Goal: Information Seeking & Learning: Learn about a topic

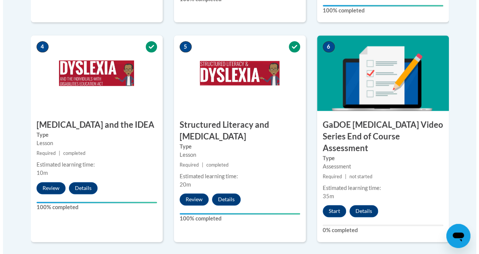
scroll to position [438, 0]
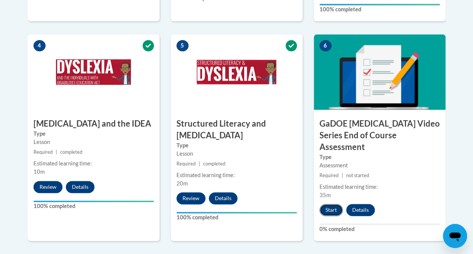
click at [338, 204] on button "Start" at bounding box center [331, 210] width 23 height 12
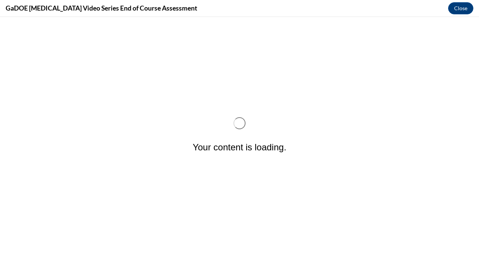
scroll to position [0, 0]
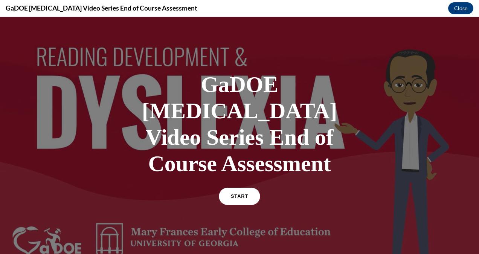
click at [236, 187] on link "START" at bounding box center [239, 195] width 41 height 17
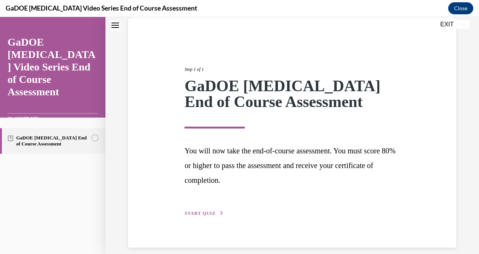
scroll to position [56, 0]
click at [203, 210] on span "START QUIZ" at bounding box center [199, 212] width 31 height 5
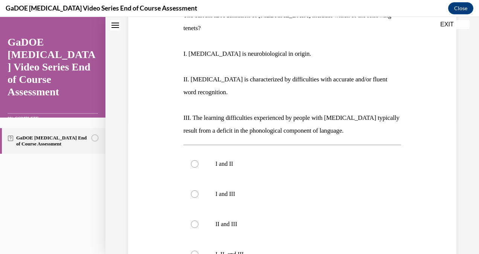
scroll to position [163, 0]
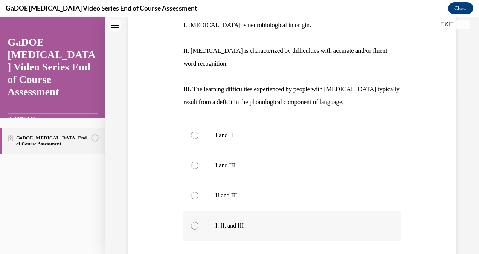
click at [191, 210] on label "I, II, and III" at bounding box center [292, 225] width 218 height 30
click at [191, 222] on input "I, II, and III" at bounding box center [195, 226] width 8 height 8
radio input "true"
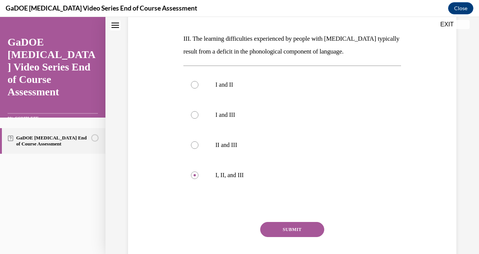
scroll to position [223, 0]
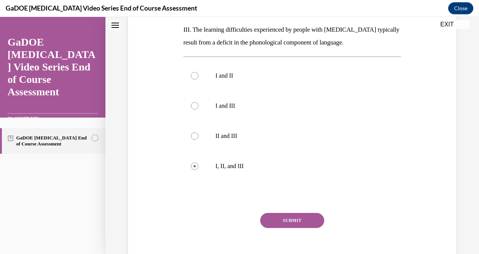
click at [280, 213] on button "SUBMIT" at bounding box center [292, 220] width 64 height 15
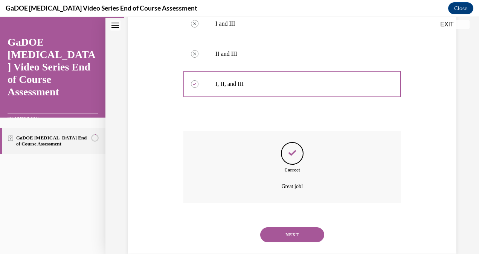
scroll to position [306, 0]
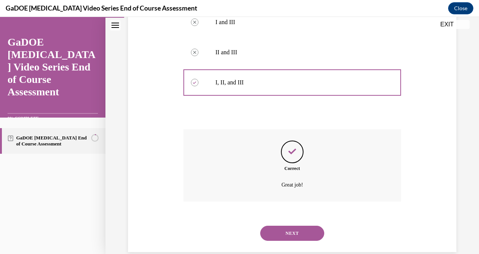
click at [290, 226] on button "NEXT" at bounding box center [292, 233] width 64 height 15
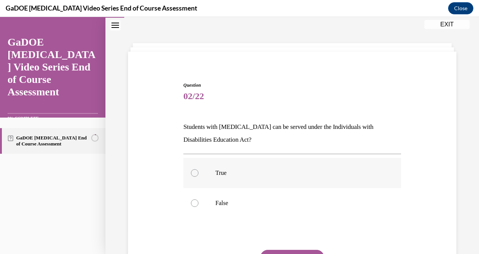
click at [194, 175] on div at bounding box center [195, 173] width 8 height 8
click at [194, 175] on input "True" at bounding box center [195, 173] width 8 height 8
radio input "true"
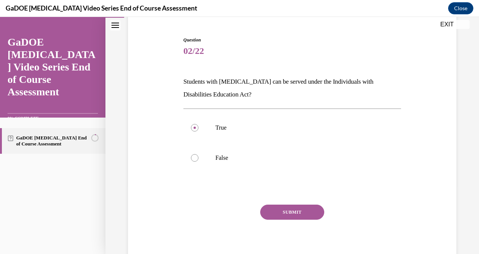
scroll to position [71, 0]
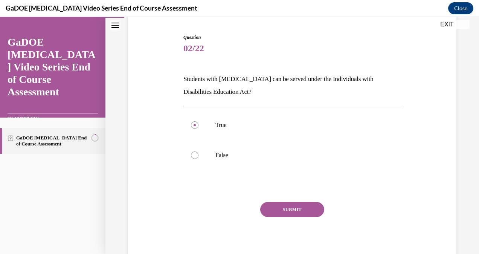
click at [301, 211] on button "SUBMIT" at bounding box center [292, 209] width 64 height 15
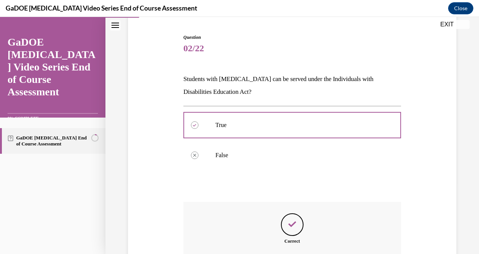
scroll to position [156, 0]
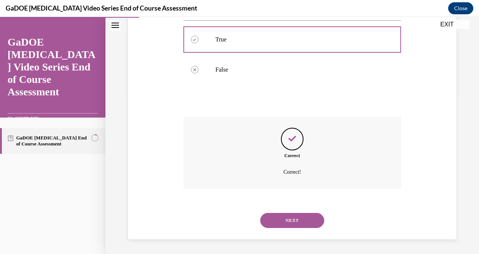
click at [294, 218] on button "NEXT" at bounding box center [292, 220] width 64 height 15
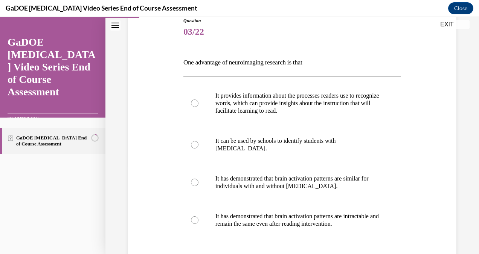
scroll to position [90, 0]
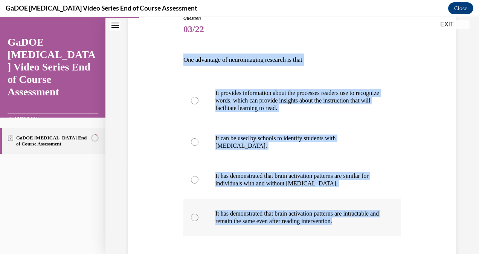
drag, startPoint x: 184, startPoint y: 59, endPoint x: 345, endPoint y: 226, distance: 232.4
click at [345, 226] on div "Question 03/22 One advantage of neuroimaging research is that It provides infor…" at bounding box center [292, 172] width 218 height 315
copy div "One advantage of neuroimaging research is that It provides information about th…"
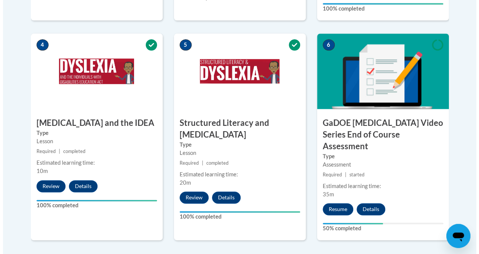
scroll to position [442, 0]
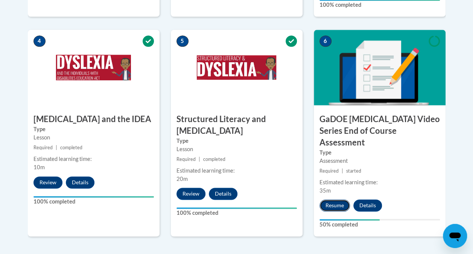
click at [343, 199] on button "Resume" at bounding box center [335, 205] width 30 height 12
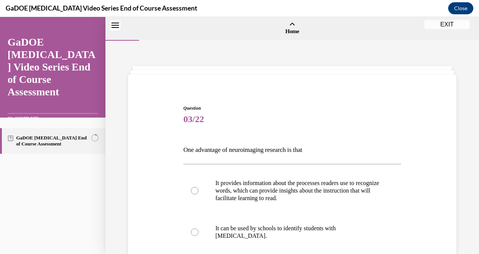
scroll to position [23, 0]
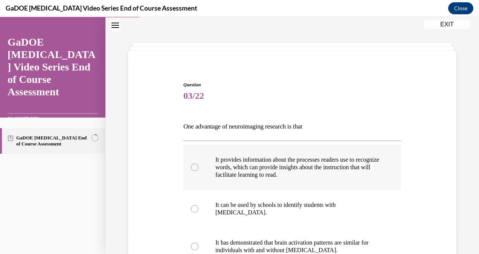
click at [191, 168] on div at bounding box center [195, 167] width 8 height 8
click at [191, 168] on input "It provides information about the processes readers use to recognize words, whi…" at bounding box center [195, 167] width 8 height 8
radio input "true"
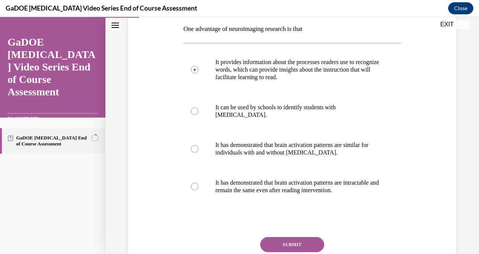
scroll to position [132, 0]
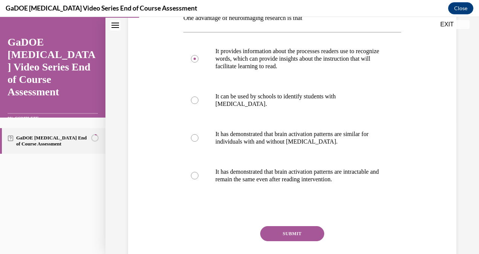
click at [297, 232] on button "SUBMIT" at bounding box center [292, 233] width 64 height 15
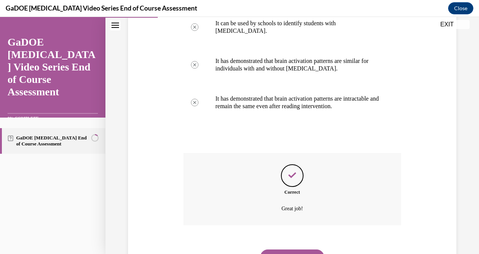
scroll to position [241, 0]
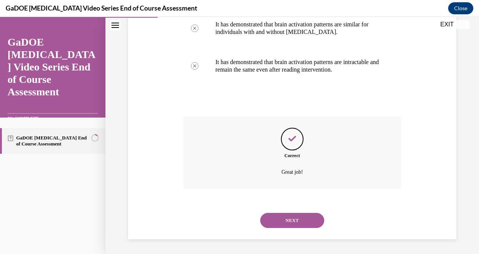
click at [290, 218] on button "NEXT" at bounding box center [292, 220] width 64 height 15
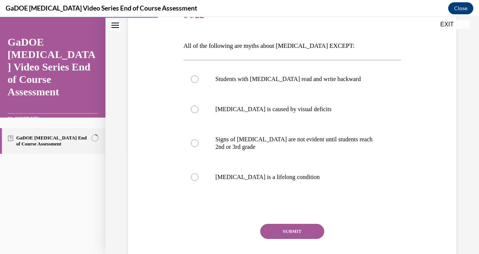
scroll to position [105, 0]
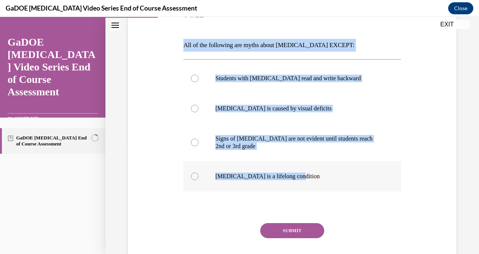
drag, startPoint x: 181, startPoint y: 44, endPoint x: 309, endPoint y: 169, distance: 178.9
click at [309, 169] on div "Question 04/22 All of the following are myths about dyslexia EXCEPT: Students w…" at bounding box center [291, 137] width 221 height 296
copy div "All of the following are myths about dyslexia EXCEPT: Students with dyslexia re…"
click at [194, 173] on div at bounding box center [195, 176] width 8 height 8
click at [194, 173] on input "Dyslexia is a lifelong condition" at bounding box center [195, 176] width 8 height 8
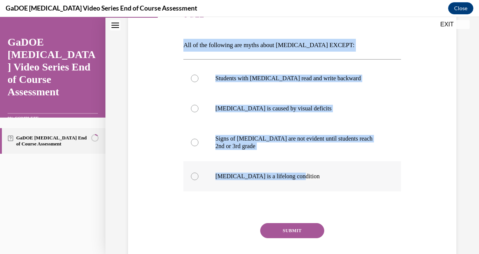
radio input "true"
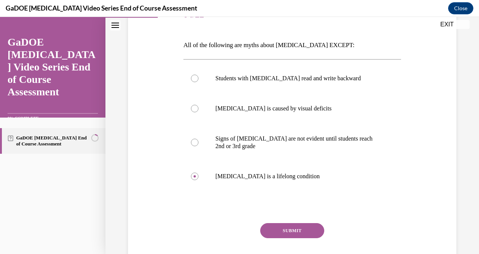
click at [294, 229] on button "SUBMIT" at bounding box center [292, 230] width 64 height 15
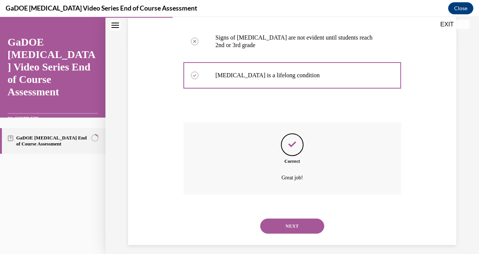
scroll to position [211, 0]
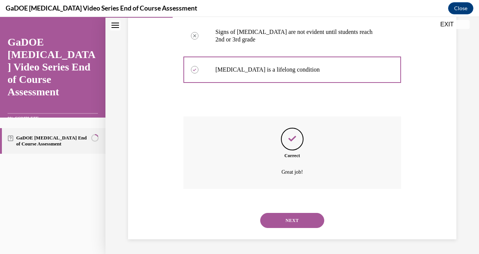
click at [290, 221] on button "NEXT" at bounding box center [292, 220] width 64 height 15
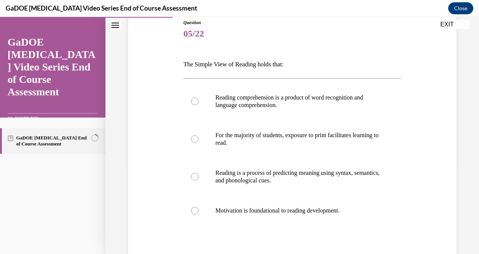
scroll to position [88, 0]
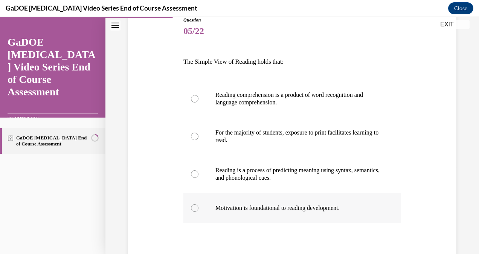
drag, startPoint x: 181, startPoint y: 60, endPoint x: 353, endPoint y: 203, distance: 223.5
click at [353, 203] on div "Question 05/22 The Simple View of Reading holds that: Reading comprehension is …" at bounding box center [291, 160] width 221 height 311
copy div "The Simple View of Reading holds that: Reading comprehension is a product of wo…"
click at [195, 98] on div at bounding box center [195, 99] width 8 height 8
click at [195, 98] on input "Reading comprehension is a product of word recognition and language comprehensi…" at bounding box center [195, 99] width 8 height 8
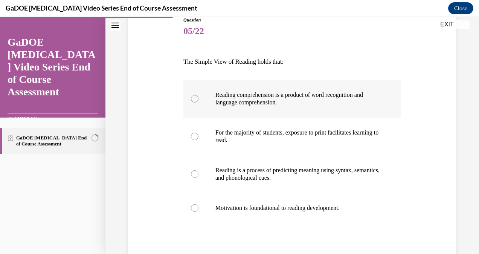
radio input "true"
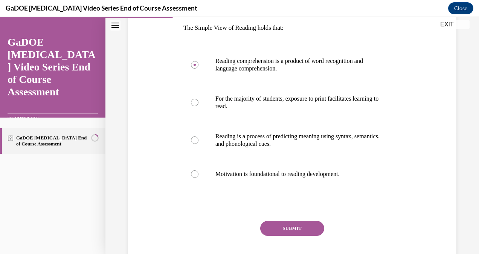
scroll to position [143, 0]
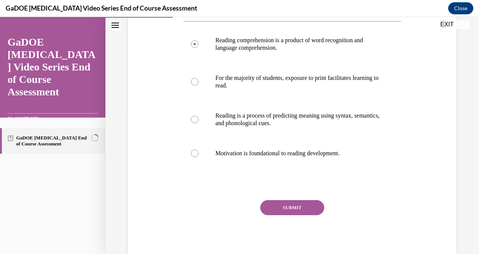
click at [285, 207] on button "SUBMIT" at bounding box center [292, 207] width 64 height 15
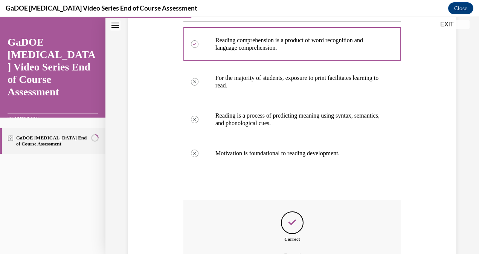
scroll to position [226, 0]
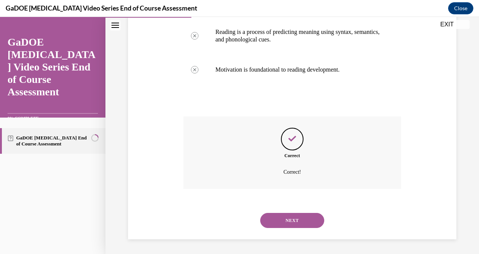
click at [290, 221] on button "NEXT" at bounding box center [292, 220] width 64 height 15
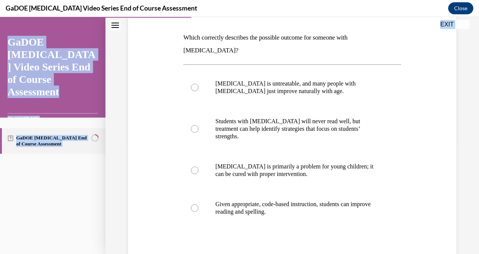
scroll to position [150, 0]
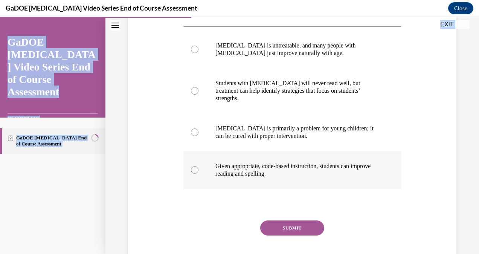
drag, startPoint x: 181, startPoint y: 125, endPoint x: 333, endPoint y: 148, distance: 153.1
click at [333, 148] on div "Question 06/22 Which correctly describes the possible outcome for someone with …" at bounding box center [291, 112] width 221 height 339
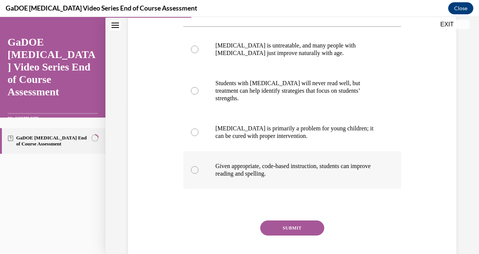
drag, startPoint x: 333, startPoint y: 148, endPoint x: 296, endPoint y: 155, distance: 37.5
click at [296, 162] on p "Given appropriate, code-based instruction, students can improve reading and spe…" at bounding box center [298, 169] width 167 height 15
click at [198, 166] on input "Given appropriate, code-based instruction, students can improve reading and spe…" at bounding box center [195, 170] width 8 height 8
radio input "true"
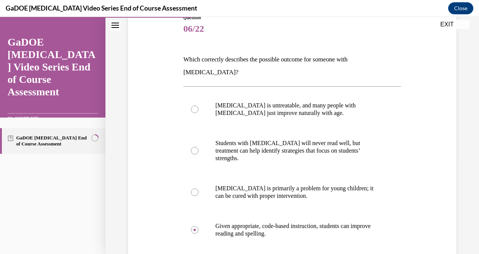
scroll to position [0, 0]
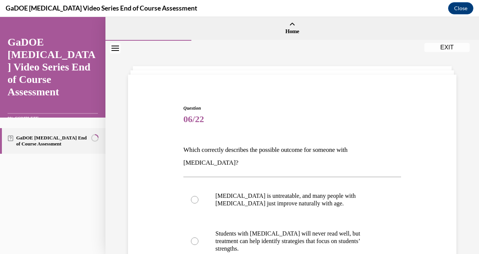
drag, startPoint x: 296, startPoint y: 155, endPoint x: 180, endPoint y: 145, distance: 116.8
click at [180, 145] on div "Question 06/22 Which correctly describes the possible outcome for someone with …" at bounding box center [292, 257] width 332 height 350
copy div "Which correctly describes the possible outcome for someone with dyslexia? Dysle…"
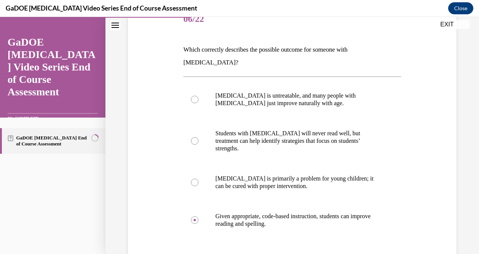
scroll to position [109, 0]
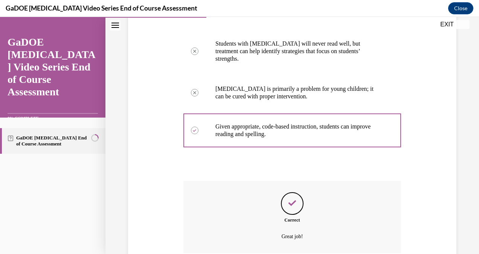
scroll to position [234, 0]
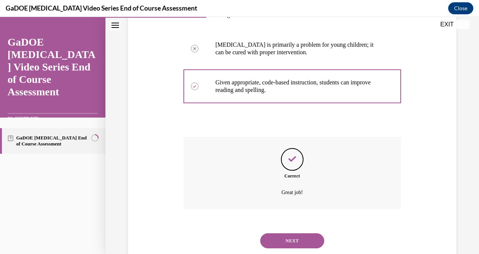
click at [285, 233] on button "NEXT" at bounding box center [292, 240] width 64 height 15
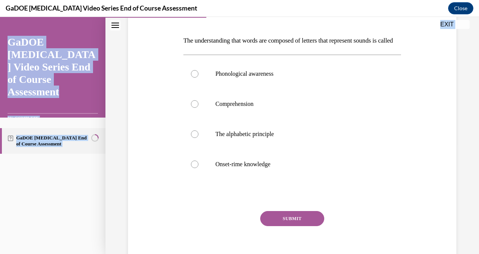
scroll to position [133, 0]
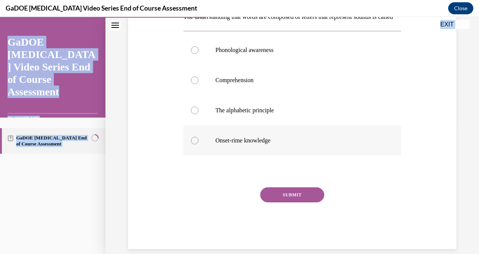
drag, startPoint x: 180, startPoint y: 125, endPoint x: 298, endPoint y: 153, distance: 121.1
click at [298, 153] on div "Question 07/22 The understanding that words are composed of letters that repres…" at bounding box center [292, 99] width 332 height 300
copy div "The understanding that words are composed of letters that represent sounds is c…"
click at [195, 114] on div at bounding box center [195, 111] width 8 height 8
click at [195, 114] on input "The alphabetic principle" at bounding box center [195, 111] width 8 height 8
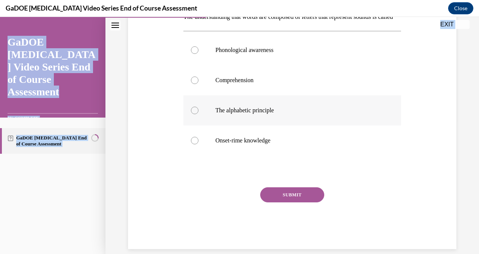
radio input "true"
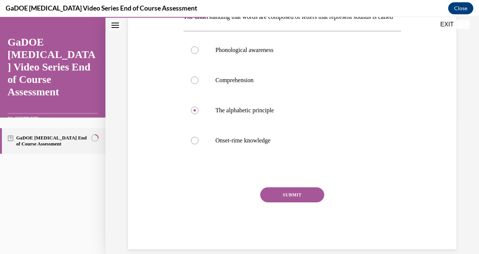
click at [286, 202] on button "SUBMIT" at bounding box center [292, 194] width 64 height 15
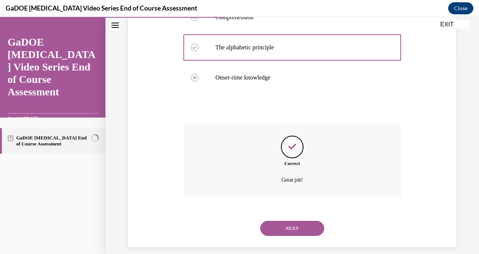
scroll to position [197, 0]
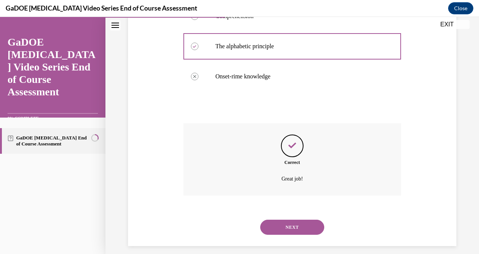
click at [291, 235] on button "NEXT" at bounding box center [292, 227] width 64 height 15
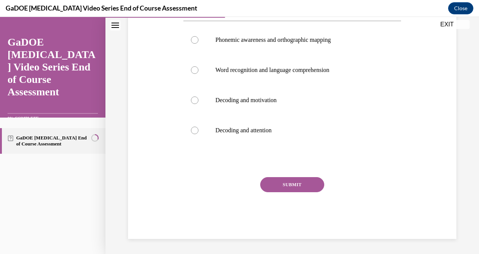
scroll to position [23, 0]
